Goal: Task Accomplishment & Management: Use online tool/utility

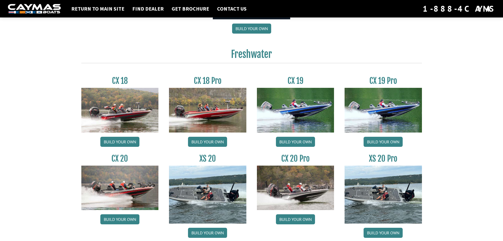
scroll to position [422, 0]
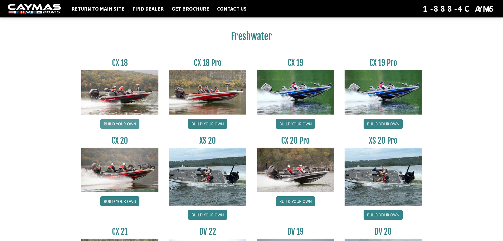
click at [117, 124] on link "Build your own" at bounding box center [119, 124] width 39 height 10
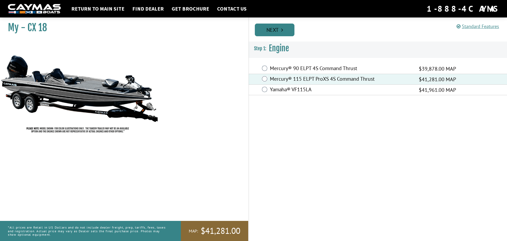
click at [288, 25] on link "Next" at bounding box center [275, 30] width 40 height 13
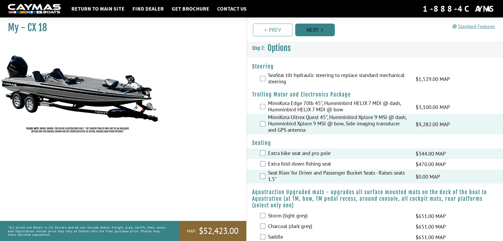
click at [322, 34] on link "Next" at bounding box center [315, 30] width 40 height 13
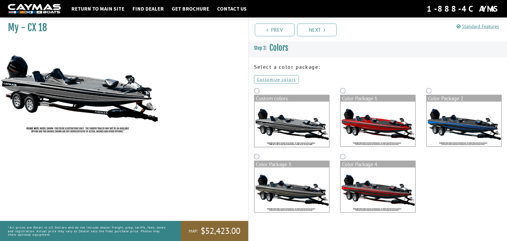
click at [288, 190] on img at bounding box center [292, 189] width 74 height 45
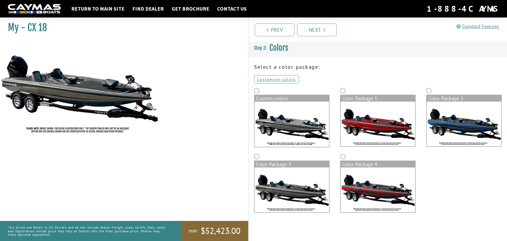
click at [310, 130] on img at bounding box center [292, 123] width 74 height 45
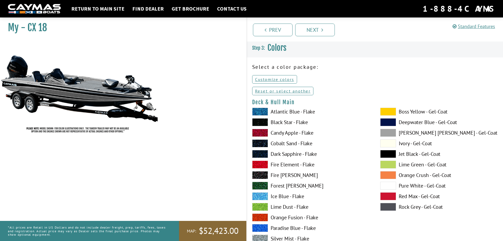
click at [262, 173] on span at bounding box center [260, 175] width 16 height 8
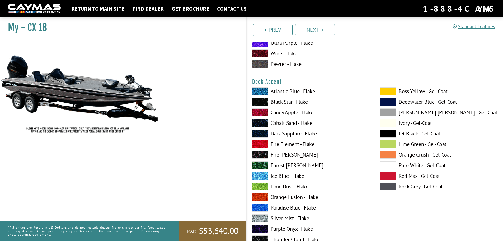
scroll to position [264, 0]
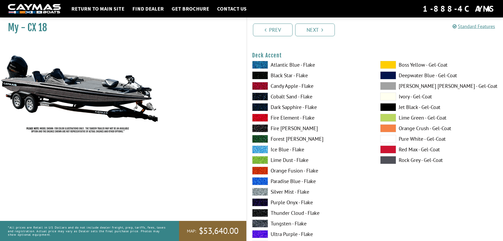
click at [275, 192] on label "Silver Mist - Flake" at bounding box center [311, 191] width 118 height 8
click at [275, 191] on label "Silver Mist - Flake" at bounding box center [311, 191] width 118 height 8
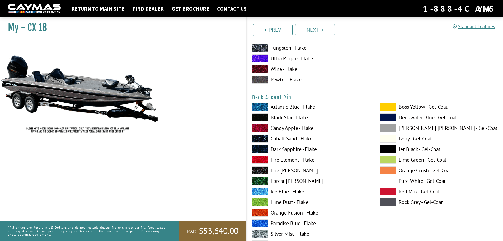
scroll to position [449, 0]
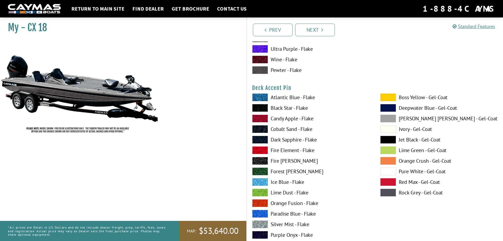
click at [267, 158] on span at bounding box center [260, 161] width 16 height 8
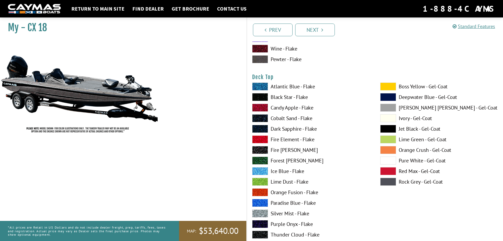
scroll to position [687, 0]
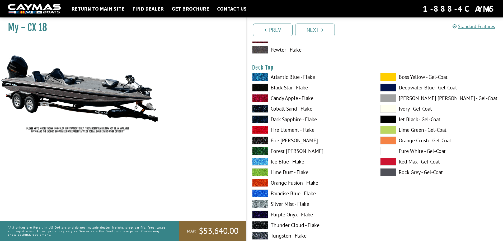
click at [261, 225] on span at bounding box center [260, 225] width 16 height 8
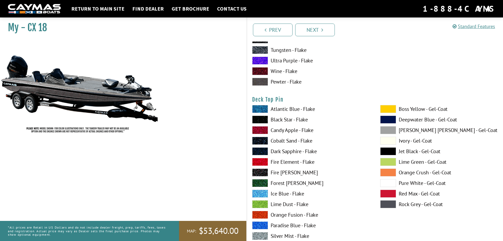
scroll to position [871, 0]
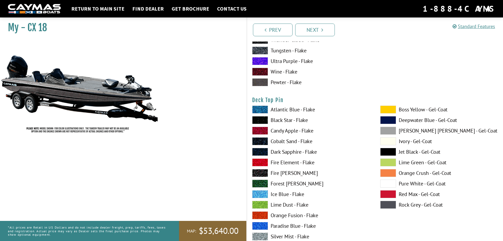
click at [392, 151] on span at bounding box center [388, 152] width 16 height 8
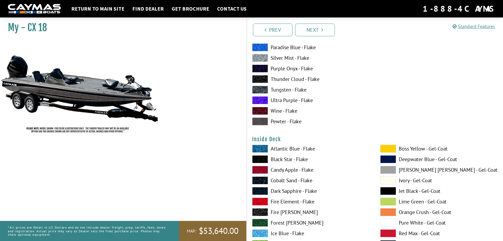
scroll to position [1056, 0]
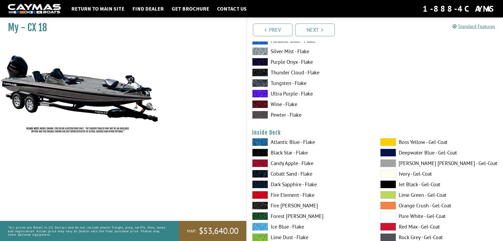
click at [387, 182] on span at bounding box center [388, 184] width 16 height 8
click at [387, 162] on span at bounding box center [388, 163] width 16 height 8
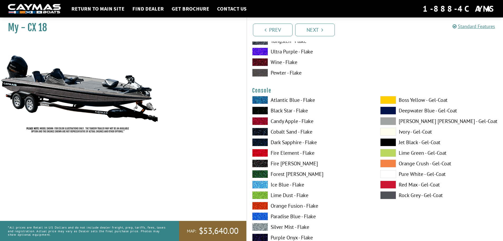
scroll to position [1320, 0]
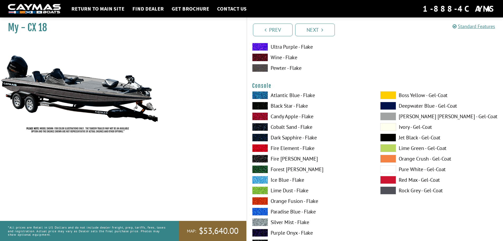
click at [393, 114] on span at bounding box center [388, 116] width 16 height 8
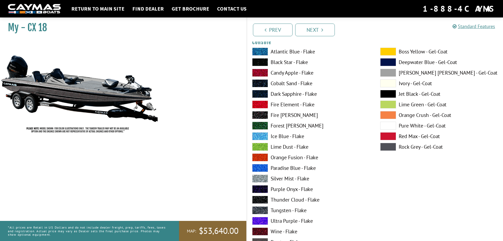
scroll to position [1373, 0]
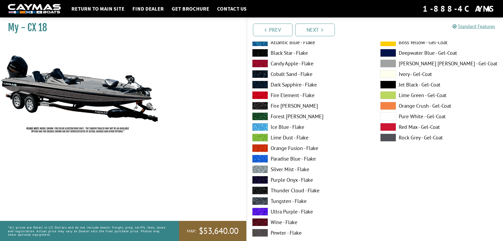
click at [288, 231] on label "Pewter - Flake" at bounding box center [311, 232] width 118 height 8
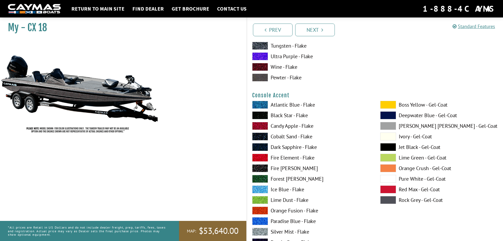
scroll to position [1531, 0]
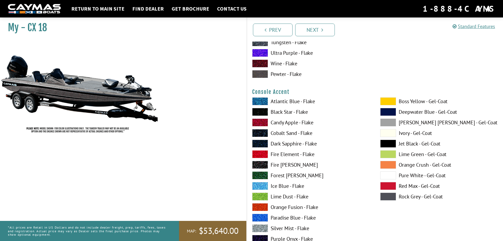
click at [388, 144] on span at bounding box center [388, 143] width 16 height 8
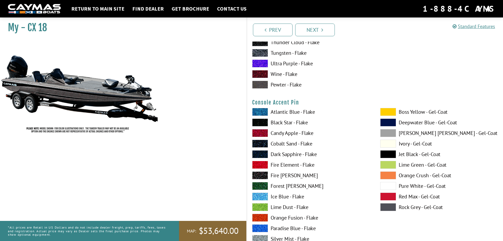
scroll to position [1743, 0]
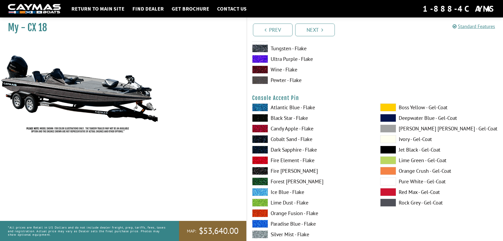
click at [384, 128] on span at bounding box center [388, 128] width 16 height 8
click at [386, 148] on span at bounding box center [388, 149] width 16 height 8
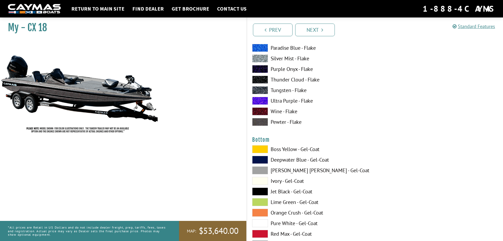
scroll to position [1954, 0]
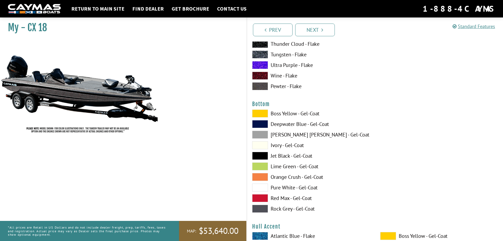
click at [257, 134] on span at bounding box center [260, 134] width 16 height 8
click at [264, 156] on span at bounding box center [260, 156] width 16 height 8
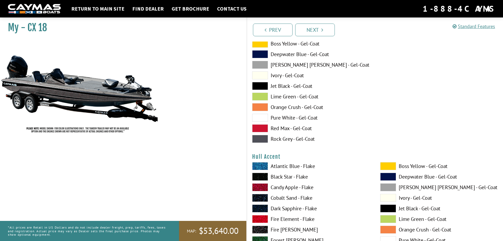
scroll to position [2060, 0]
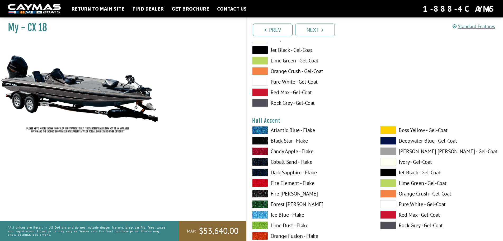
click at [264, 103] on span at bounding box center [260, 103] width 16 height 8
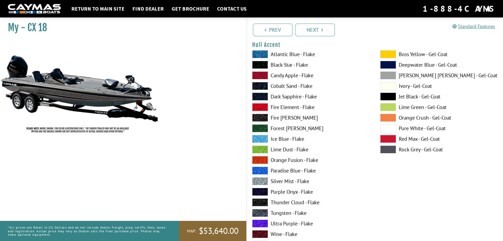
scroll to position [2112, 0]
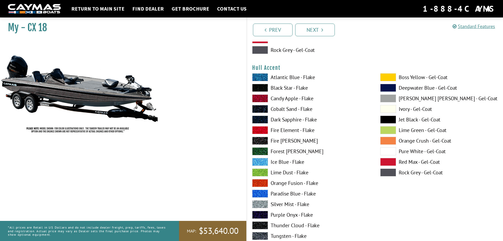
click at [390, 107] on span at bounding box center [388, 109] width 16 height 8
click at [391, 118] on span at bounding box center [388, 119] width 16 height 8
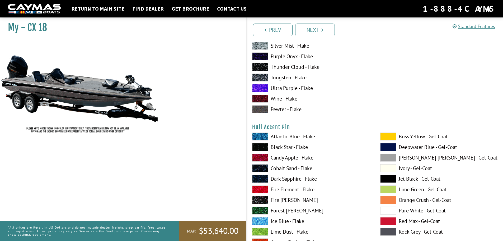
scroll to position [2271, 0]
click at [390, 154] on span at bounding box center [388, 157] width 16 height 8
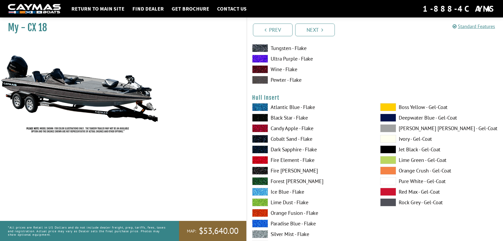
scroll to position [2535, 0]
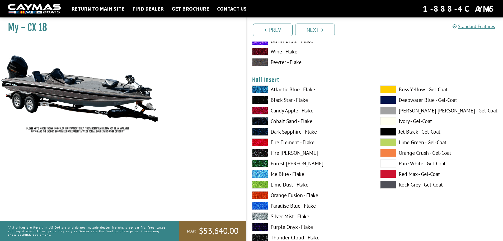
click at [384, 109] on span at bounding box center [388, 110] width 16 height 8
click at [386, 130] on span at bounding box center [388, 132] width 16 height 8
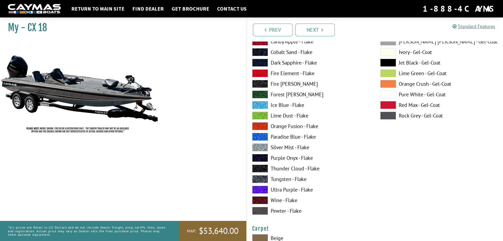
scroll to position [2852, 0]
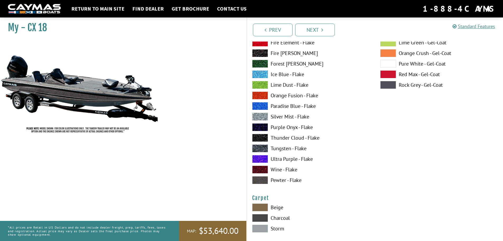
click at [284, 178] on label "Pewter - Flake" at bounding box center [311, 180] width 118 height 8
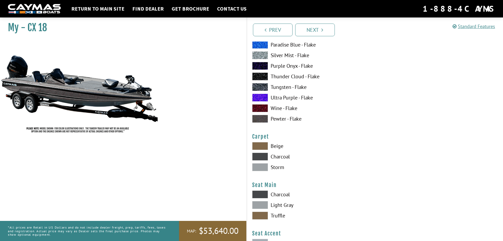
scroll to position [2931, 0]
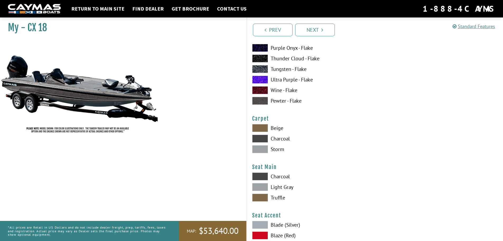
click at [277, 149] on label "Storm" at bounding box center [311, 149] width 118 height 8
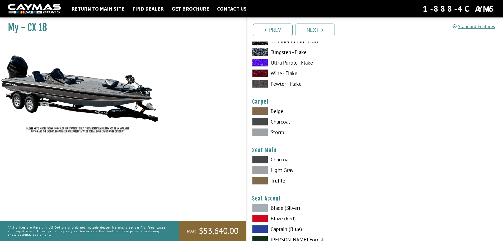
scroll to position [2957, 0]
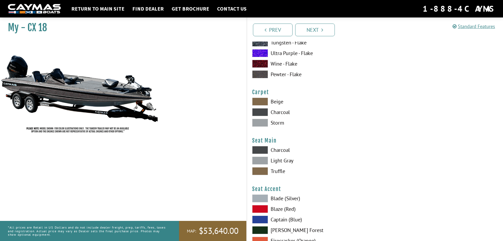
click at [278, 160] on label "Light Gray" at bounding box center [311, 160] width 118 height 8
click at [282, 150] on label "Charcoal" at bounding box center [311, 150] width 118 height 8
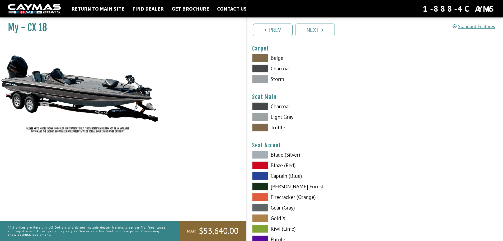
scroll to position [3010, 0]
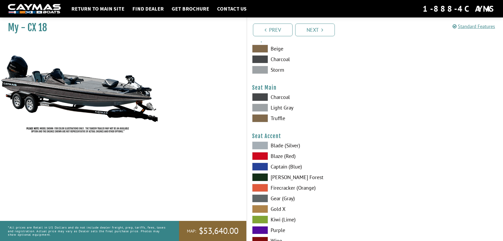
click at [280, 144] on label "Blade (Silver)" at bounding box center [311, 145] width 118 height 8
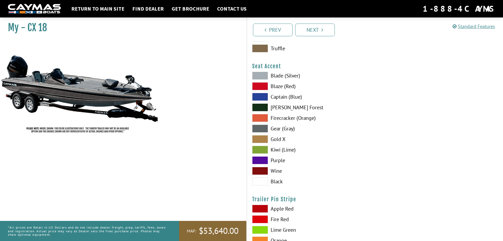
scroll to position [3089, 0]
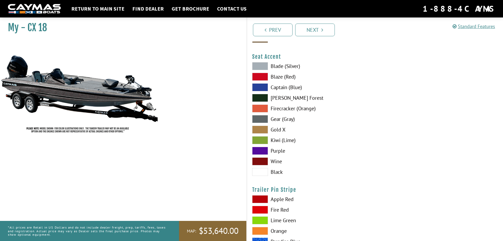
click at [284, 119] on label "Gear (Gray)" at bounding box center [311, 119] width 118 height 8
click at [279, 67] on label "Blade (Silver)" at bounding box center [311, 66] width 118 height 8
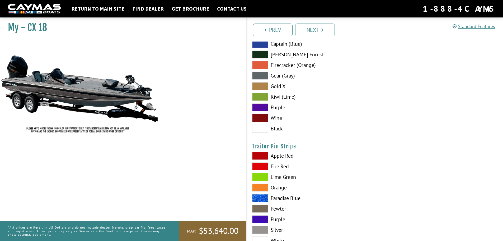
scroll to position [3142, 0]
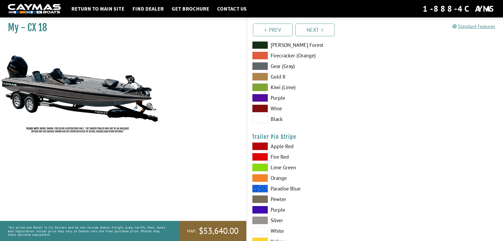
click at [262, 220] on span at bounding box center [260, 220] width 16 height 8
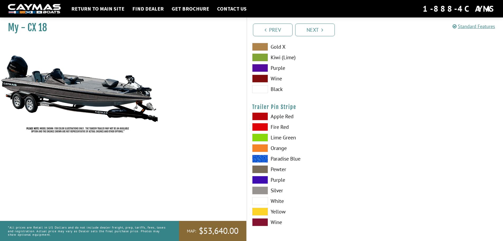
scroll to position [3173, 0]
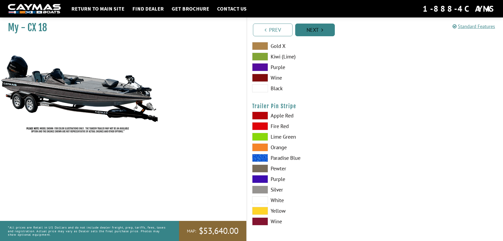
click at [313, 32] on link "Next" at bounding box center [315, 30] width 40 height 13
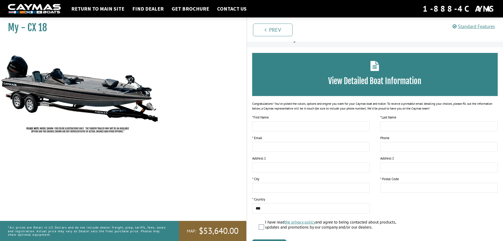
scroll to position [0, 0]
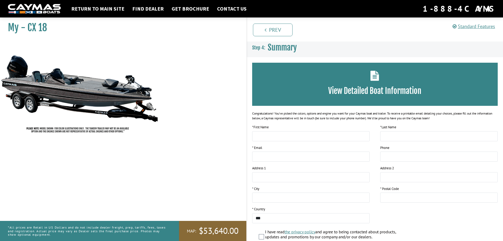
click at [95, 105] on img at bounding box center [79, 88] width 158 height 96
click at [81, 88] on img at bounding box center [79, 88] width 158 height 96
click at [267, 32] on link "Prev" at bounding box center [273, 30] width 40 height 13
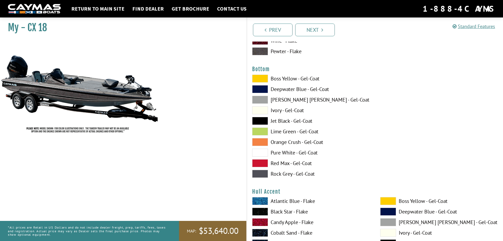
scroll to position [1980, 0]
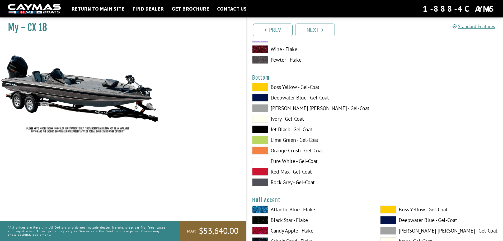
click at [262, 129] on span at bounding box center [260, 129] width 16 height 8
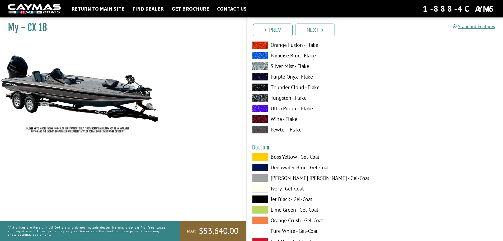
scroll to position [1901, 0]
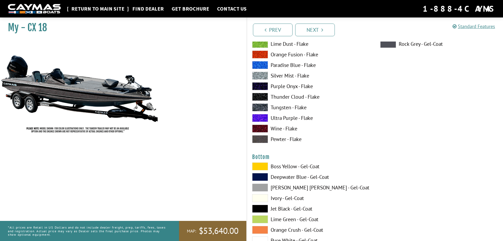
click at [101, 9] on link "Return to main site" at bounding box center [98, 8] width 58 height 7
